Goal: Navigation & Orientation: Find specific page/section

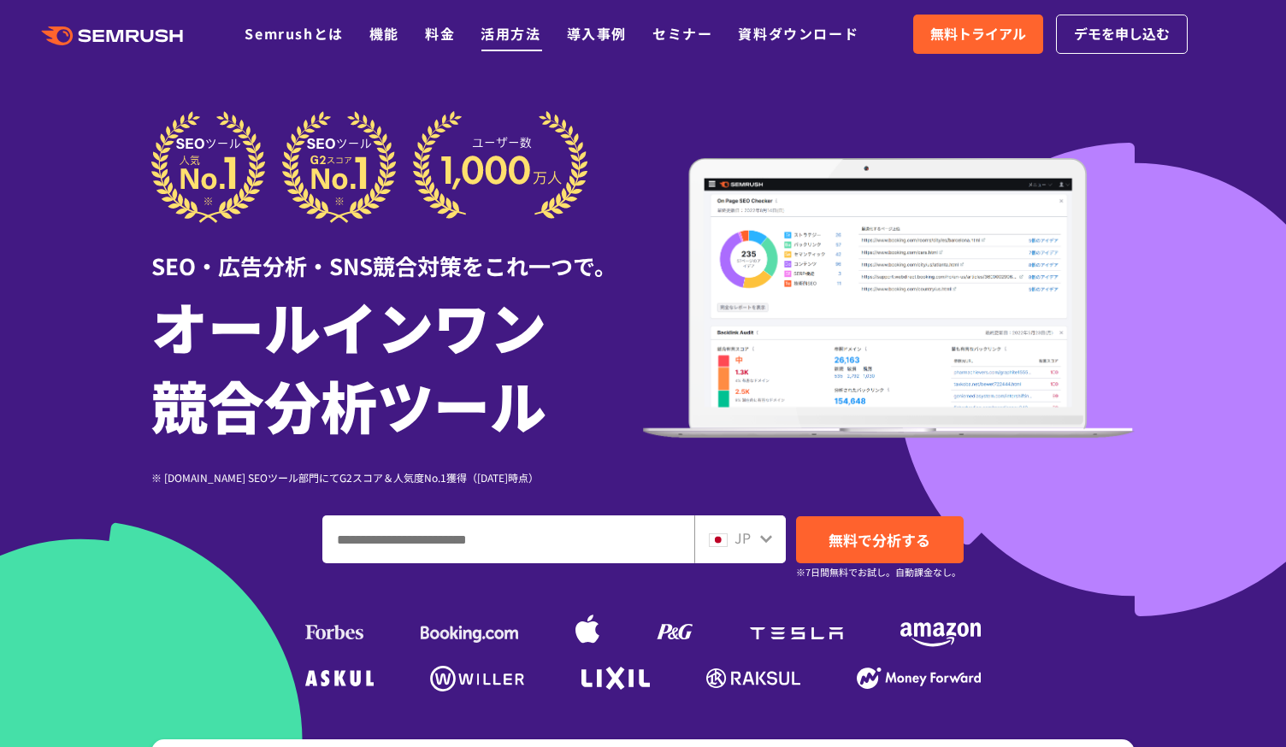
click at [498, 37] on link "活用方法" at bounding box center [510, 33] width 60 height 21
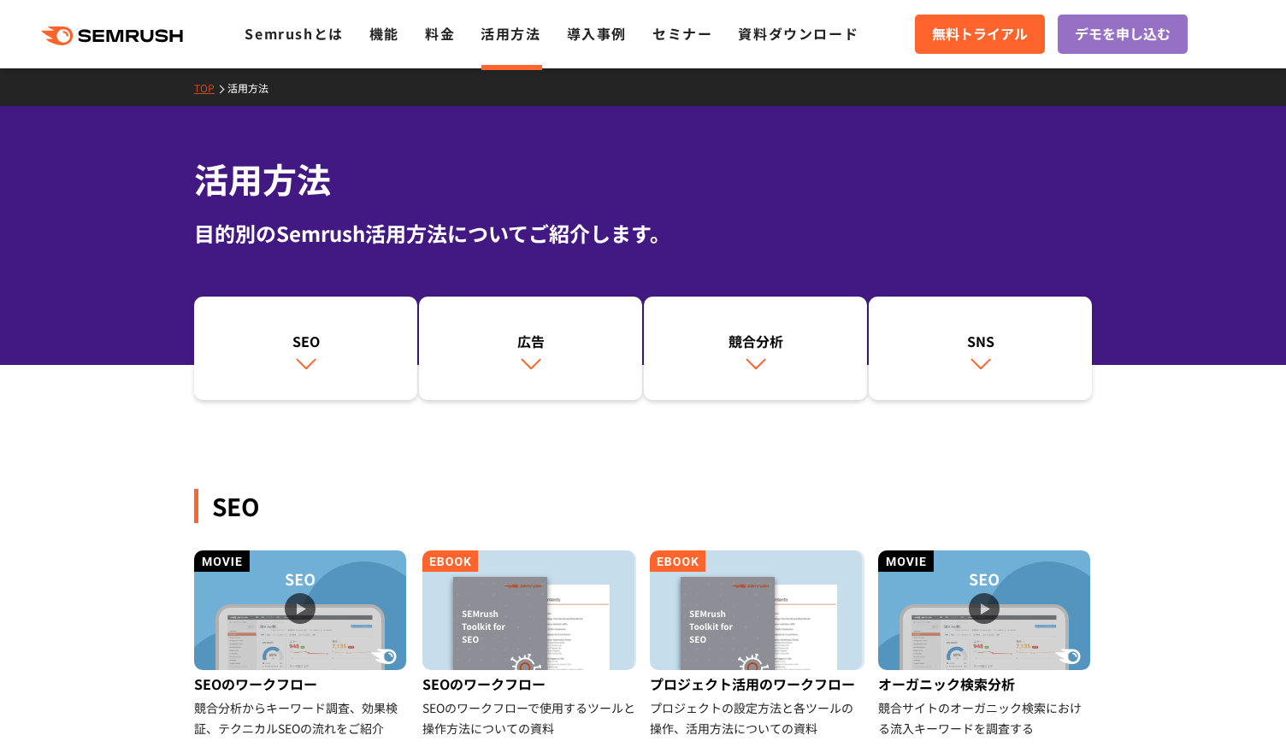
click at [384, 37] on link "機能" at bounding box center [384, 33] width 30 height 21
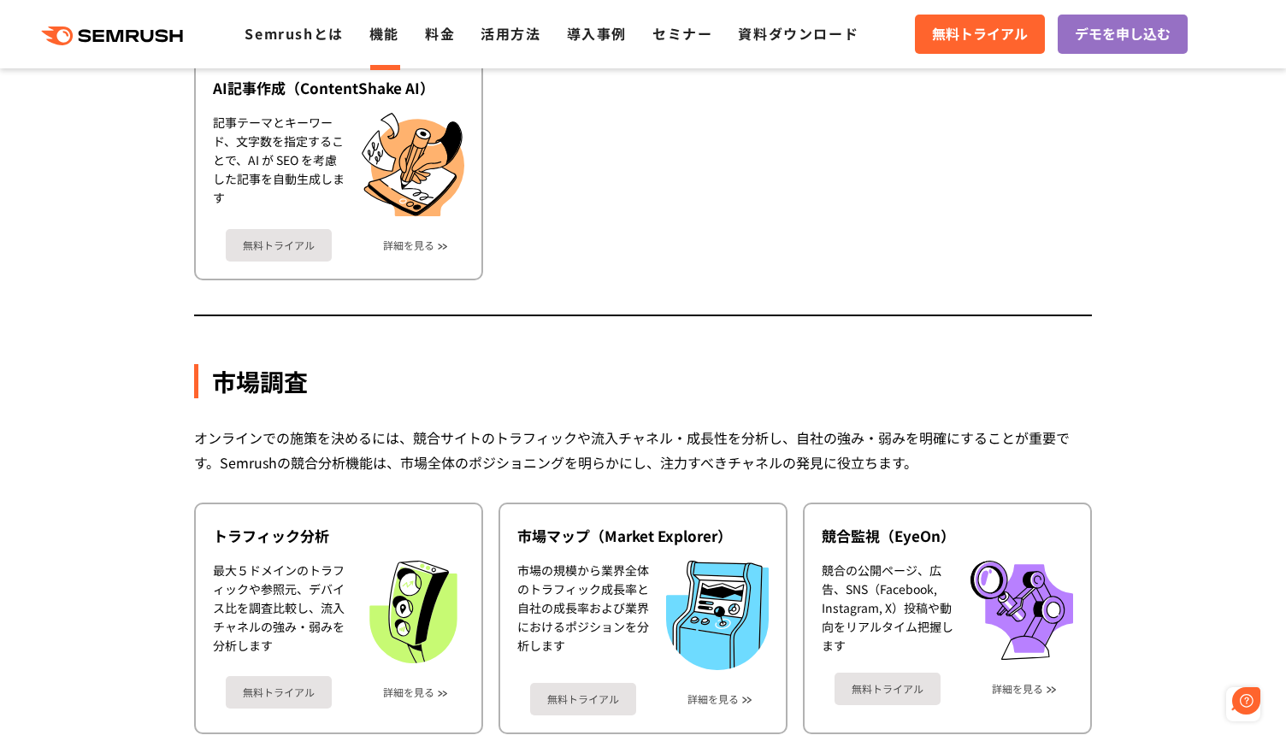
scroll to position [3315, 0]
